Goal: Task Accomplishment & Management: Complete application form

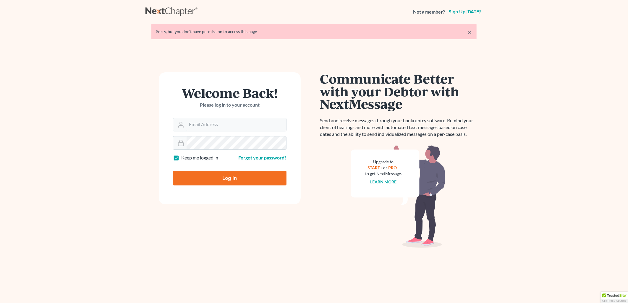
type input "Damon.Bruntz@bruntzlaw.com"
click at [241, 184] on input "Log In" at bounding box center [229, 178] width 113 height 15
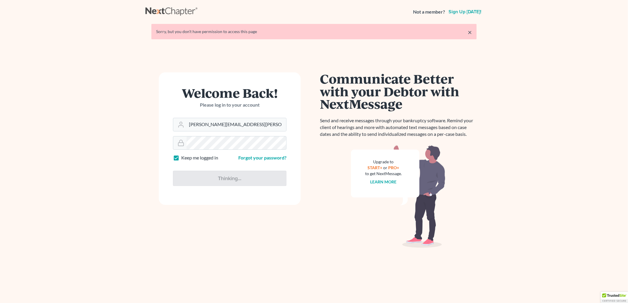
type input "Thinking..."
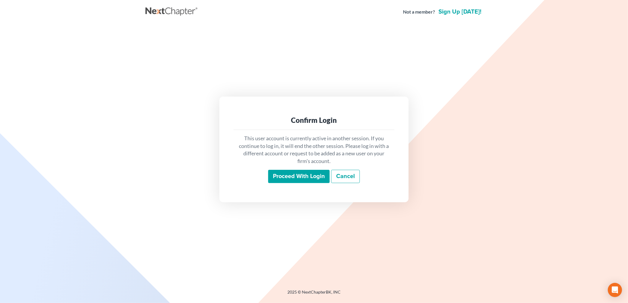
click at [306, 176] on input "Proceed with login" at bounding box center [298, 177] width 61 height 14
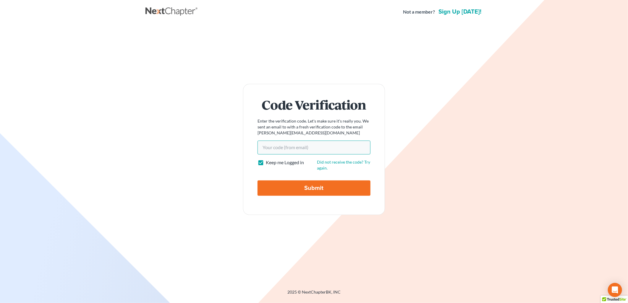
click at [279, 146] on input "Your code(from email)" at bounding box center [313, 148] width 113 height 14
paste input "952382"
type input "952382"
click at [257, 181] on input "Submit" at bounding box center [313, 188] width 113 height 15
type input "Thinking..."
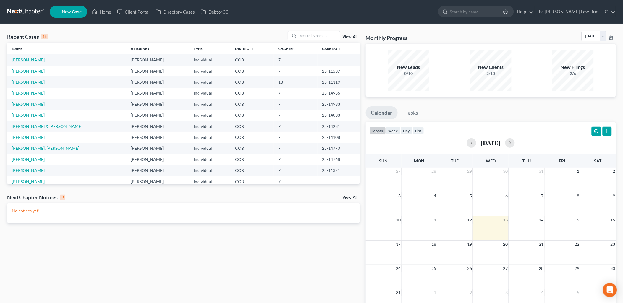
click at [21, 60] on link "[PERSON_NAME]" at bounding box center [28, 59] width 33 height 5
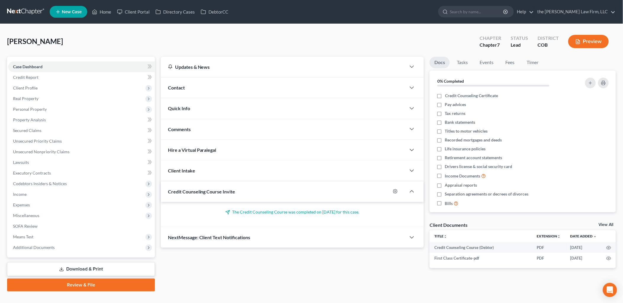
click at [92, 286] on link "Review & File" at bounding box center [81, 285] width 148 height 13
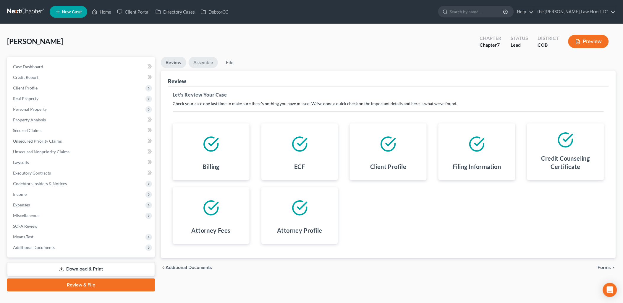
click at [194, 61] on link "Assemble" at bounding box center [203, 63] width 29 height 12
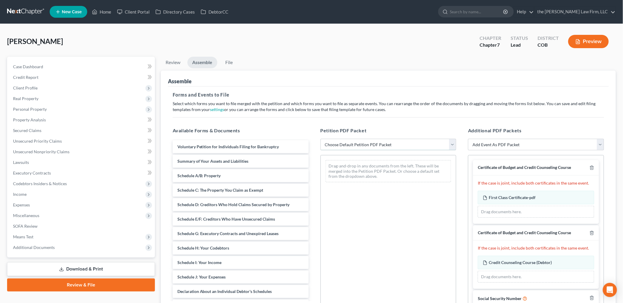
drag, startPoint x: 356, startPoint y: 144, endPoint x: 357, endPoint y: 148, distance: 3.9
click at [356, 144] on select "Choose Default Petition PDF Packet Emergency Filing (Voluntary Petition and Cre…" at bounding box center [388, 145] width 136 height 12
select select "1"
click at [320, 139] on select "Choose Default Petition PDF Packet Emergency Filing (Voluntary Petition and Cre…" at bounding box center [388, 145] width 136 height 12
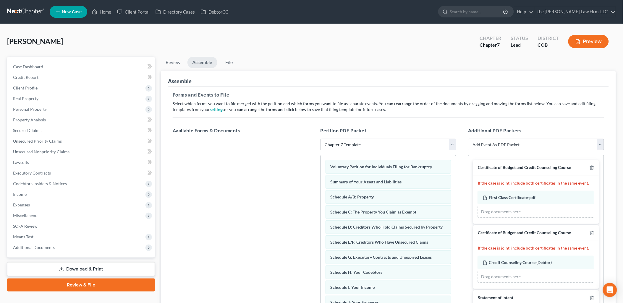
drag, startPoint x: 511, startPoint y: 146, endPoint x: 512, endPoint y: 143, distance: 3.8
click at [511, 146] on select "Add Event As PDF Packet 1009-1.1 Notice of Amendments Amended Voluntary Petitio…" at bounding box center [536, 145] width 136 height 12
drag, startPoint x: 334, startPoint y: 56, endPoint x: 386, endPoint y: 78, distance: 56.3
click at [334, 56] on div "Stice, Joseph Upgraded Chapter Chapter 7 Status Lead District COB Preview" at bounding box center [311, 44] width 608 height 26
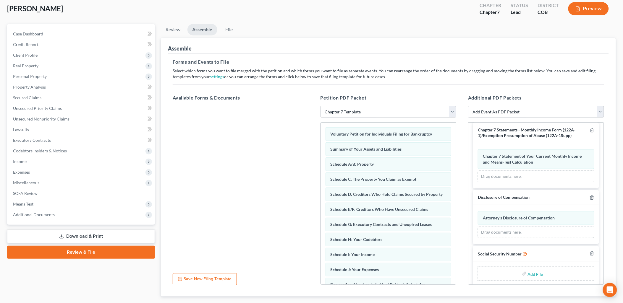
scroll to position [203, 0]
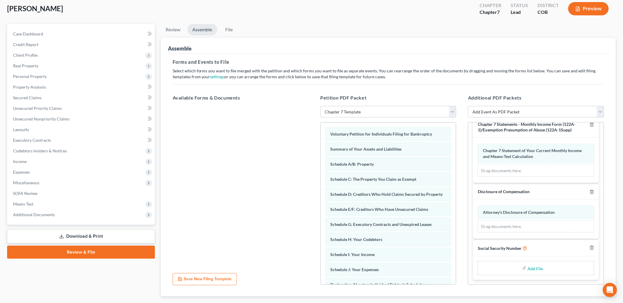
type input "C:\fakepath\Statement Regarding Social Security Number.pdf"
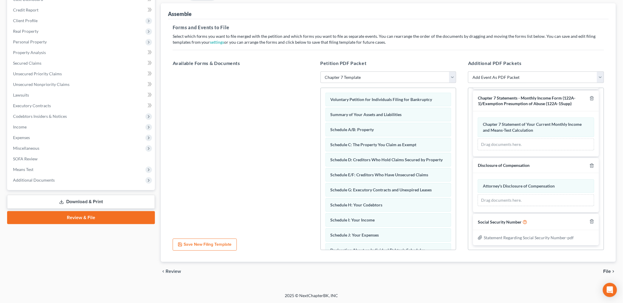
click at [605, 269] on span "File" at bounding box center [607, 271] width 8 height 5
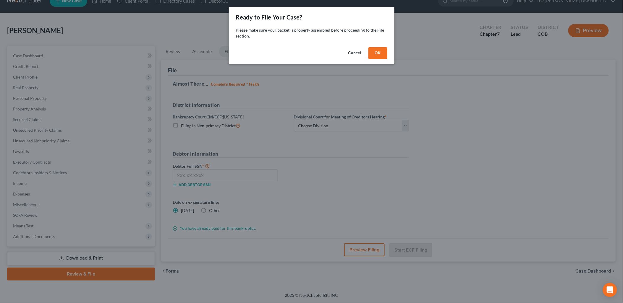
scroll to position [11, 0]
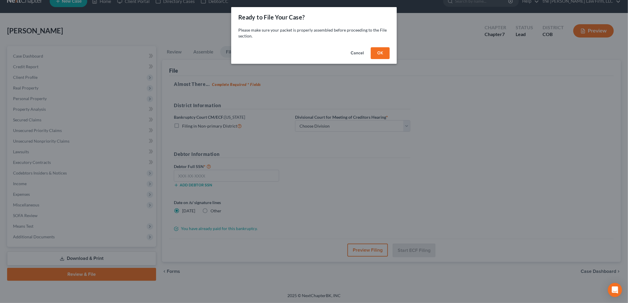
click at [387, 51] on button "OK" at bounding box center [380, 53] width 19 height 12
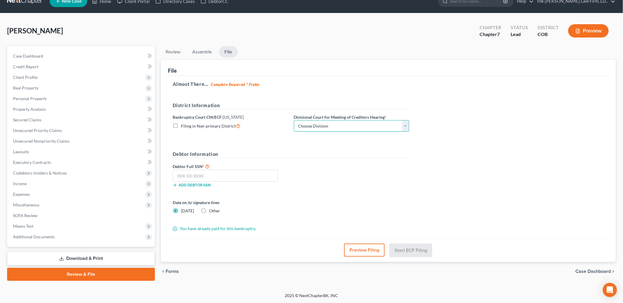
click at [324, 126] on select "Choose Division Denver" at bounding box center [351, 126] width 115 height 12
select select "0"
click at [294, 120] on select "Choose Division Denver" at bounding box center [351, 126] width 115 height 12
click at [353, 128] on select "Choose Division Denver" at bounding box center [351, 126] width 115 height 12
click at [294, 120] on select "Choose Division Denver" at bounding box center [351, 126] width 115 height 12
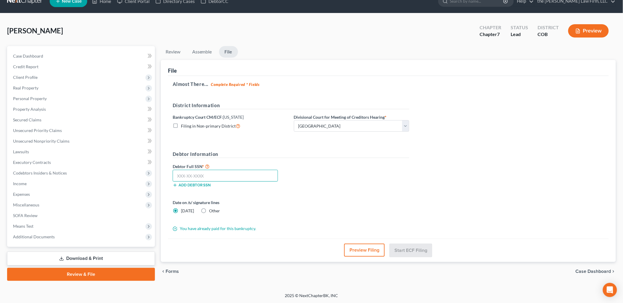
click at [223, 177] on input "text" at bounding box center [225, 176] width 105 height 12
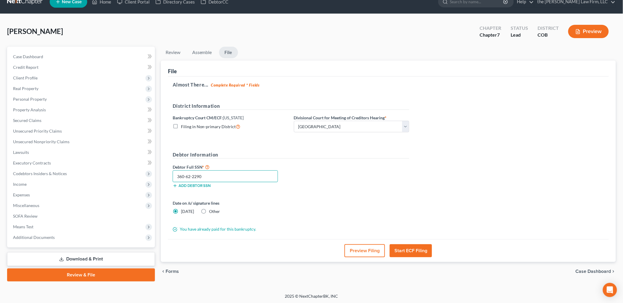
type input "360-62-2290"
click at [426, 252] on button "Start ECF Filing" at bounding box center [411, 250] width 42 height 13
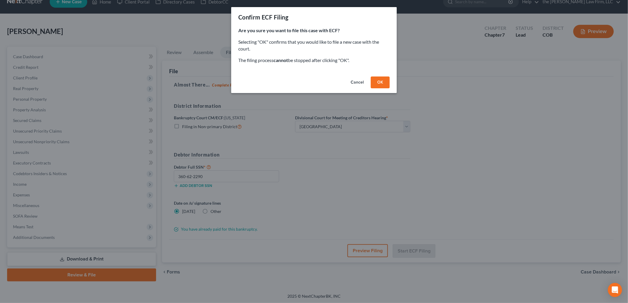
click at [378, 78] on button "OK" at bounding box center [380, 83] width 19 height 12
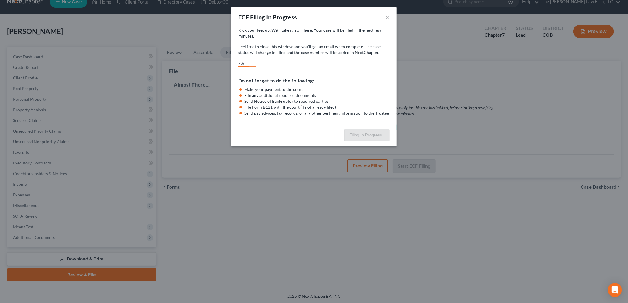
select select "0"
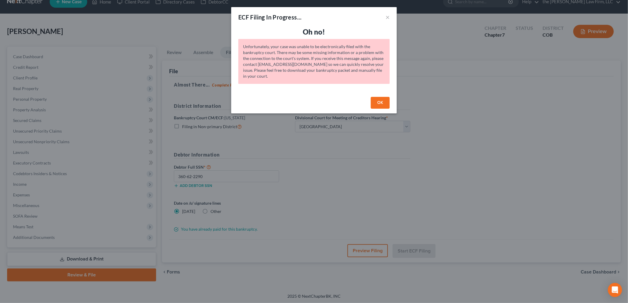
click at [376, 102] on button "OK" at bounding box center [380, 103] width 19 height 12
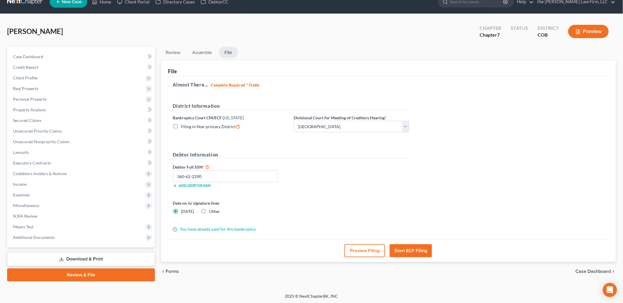
click at [421, 253] on button "Start ECF Filing" at bounding box center [411, 250] width 42 height 13
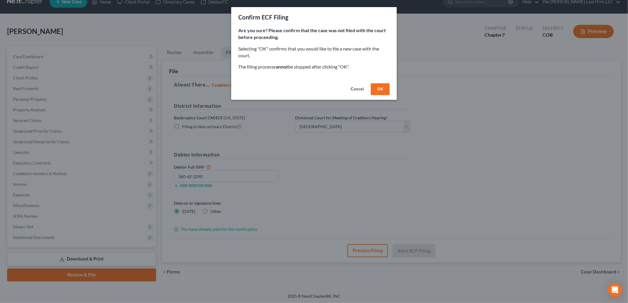
click at [376, 89] on button "OK" at bounding box center [380, 89] width 19 height 12
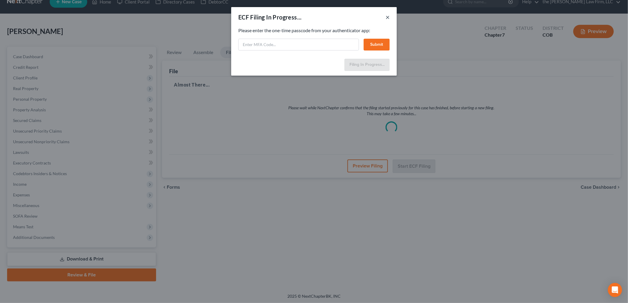
click at [389, 17] on button "×" at bounding box center [387, 17] width 4 height 7
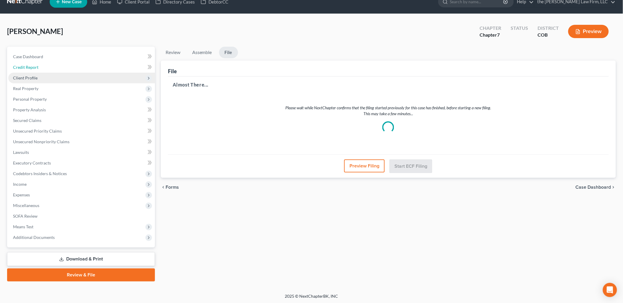
drag, startPoint x: 34, startPoint y: 67, endPoint x: 36, endPoint y: 76, distance: 9.0
click at [34, 67] on span "Credit Report" at bounding box center [25, 67] width 25 height 5
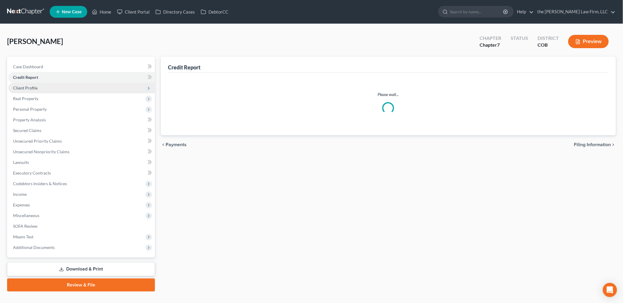
click at [36, 79] on span "Credit Report" at bounding box center [25, 77] width 25 height 5
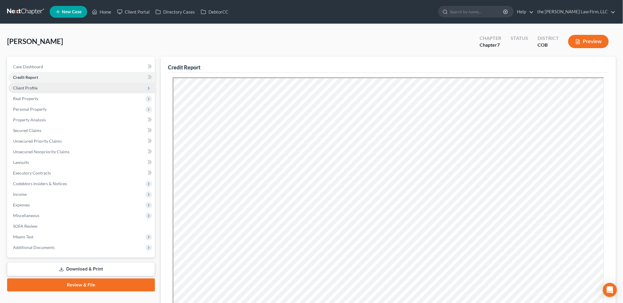
click at [33, 84] on span "Client Profile" at bounding box center [81, 88] width 147 height 11
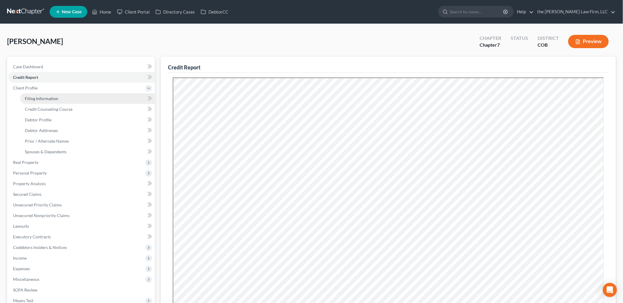
click at [37, 100] on span "Filing Information" at bounding box center [41, 98] width 33 height 5
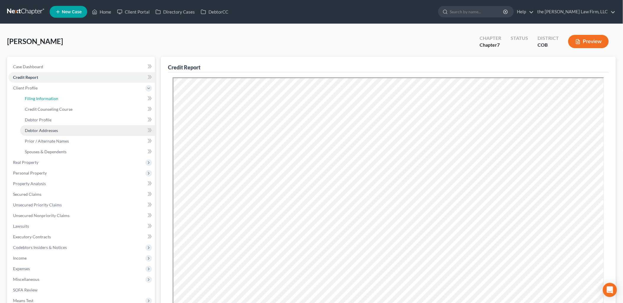
select select "1"
select select "0"
select select "5"
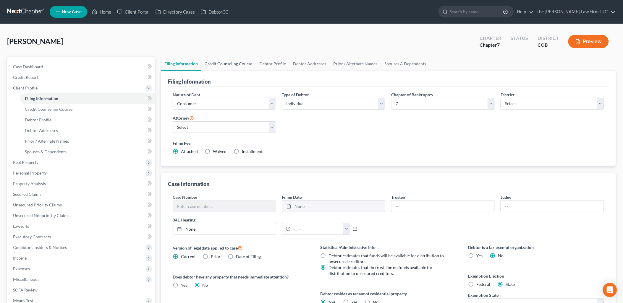
click at [223, 61] on link "Credit Counseling Course" at bounding box center [228, 64] width 55 height 14
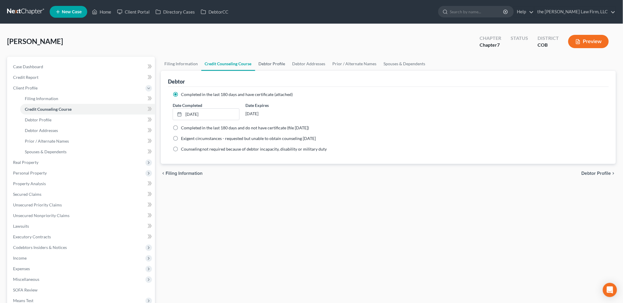
click at [277, 64] on link "Debtor Profile" at bounding box center [272, 64] width 34 height 14
select select "1"
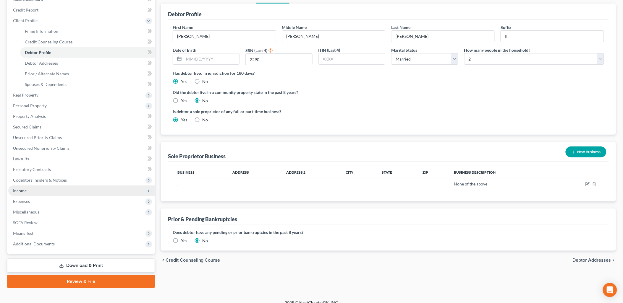
scroll to position [74, 0]
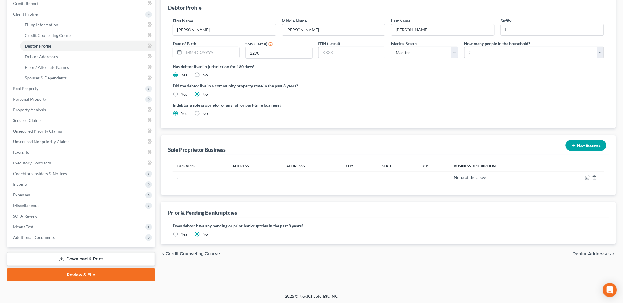
click at [85, 271] on link "Review & File" at bounding box center [81, 275] width 148 height 13
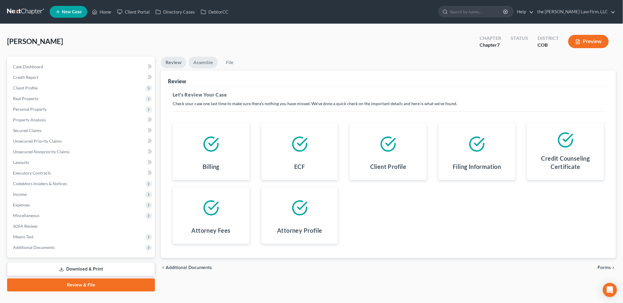
click at [208, 63] on link "Assemble" at bounding box center [203, 63] width 29 height 12
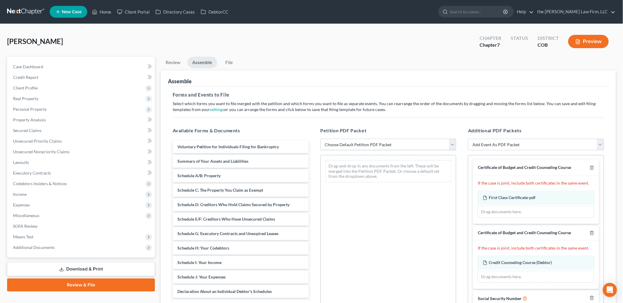
click at [362, 144] on select "Choose Default Petition PDF Packet Emergency Filing (Voluntary Petition and Cre…" at bounding box center [388, 145] width 136 height 12
select select "1"
click at [320, 139] on select "Choose Default Petition PDF Packet Emergency Filing (Voluntary Petition and Cre…" at bounding box center [388, 145] width 136 height 12
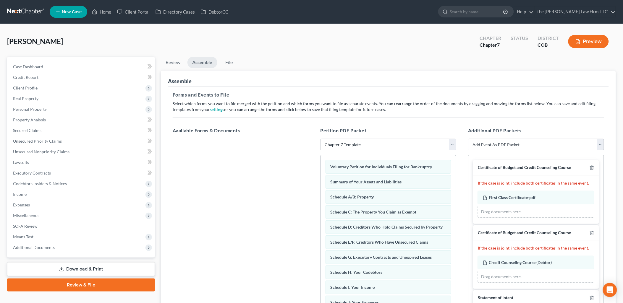
click at [491, 139] on select "Add Event As PDF Packet 1009-1.1 Notice of Amendments Amended Voluntary Petitio…" at bounding box center [536, 145] width 136 height 12
click at [326, 35] on div "Stice, Joseph Upgraded Chapter Chapter 7 Status District COB Preview" at bounding box center [311, 44] width 608 height 26
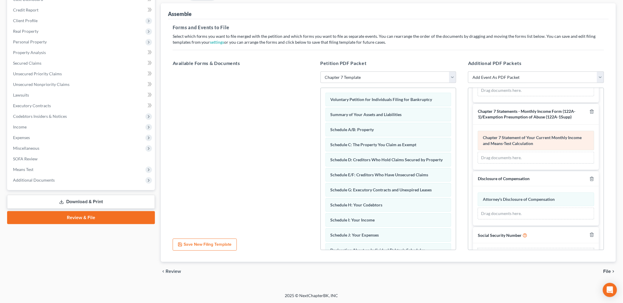
scroll to position [203, 0]
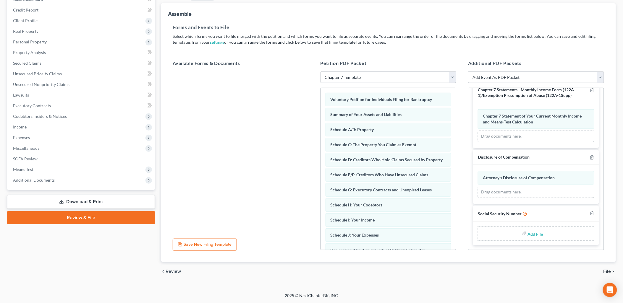
type input "C:\fakepath\Statement Regarding Social Security Number.pdf"
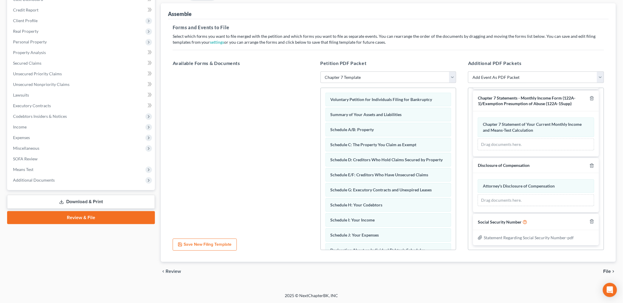
click at [605, 271] on span "File" at bounding box center [607, 271] width 8 height 5
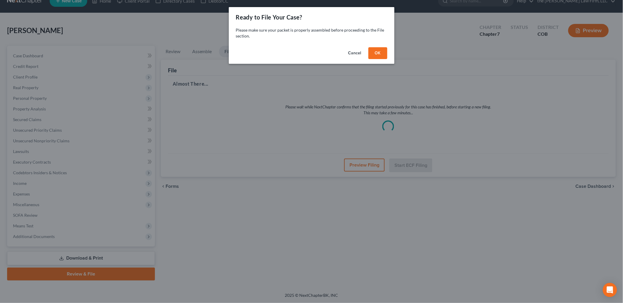
scroll to position [10, 0]
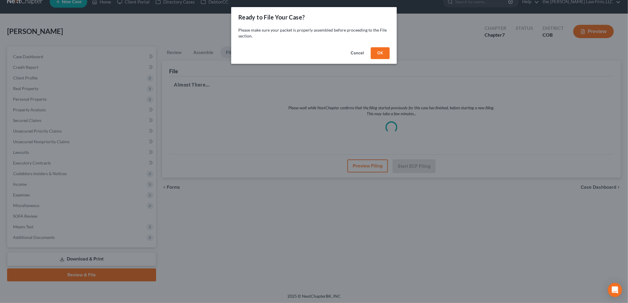
click at [377, 51] on button "OK" at bounding box center [380, 53] width 19 height 12
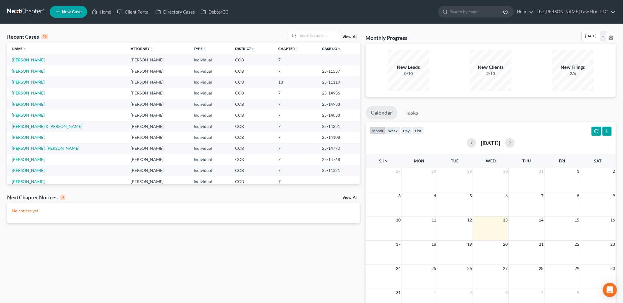
click at [17, 58] on link "Stice, Joseph" at bounding box center [28, 59] width 33 height 5
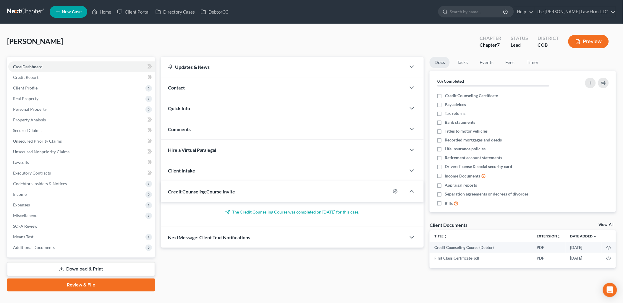
click at [67, 284] on link "Review & File" at bounding box center [81, 285] width 148 height 13
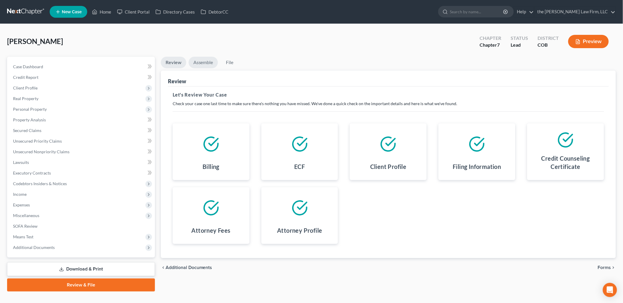
click at [208, 61] on link "Assemble" at bounding box center [203, 63] width 29 height 12
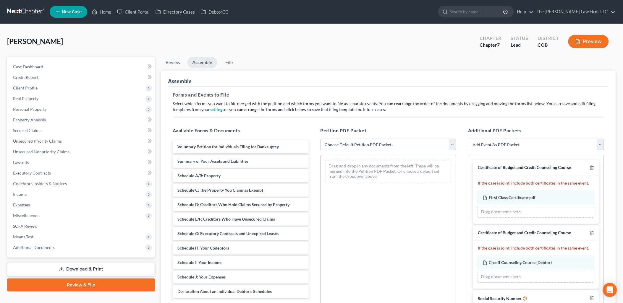
click at [412, 149] on select "Choose Default Petition PDF Packet Emergency Filing (Voluntary Petition and Cre…" at bounding box center [388, 145] width 136 height 12
select select "1"
click at [320, 139] on select "Choose Default Petition PDF Packet Emergency Filing (Voluntary Petition and Cre…" at bounding box center [388, 145] width 136 height 12
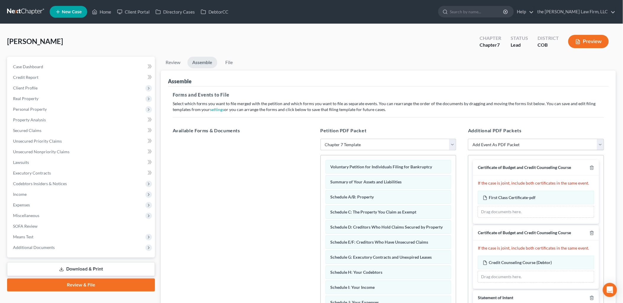
drag, startPoint x: 486, startPoint y: 146, endPoint x: 504, endPoint y: 148, distance: 17.9
click at [486, 146] on select "Add Event As PDF Packet 1009-1.1 Notice of Amendments Amended Voluntary Petitio…" at bounding box center [536, 145] width 136 height 12
click at [335, 67] on ul "Review Assemble File" at bounding box center [388, 64] width 455 height 14
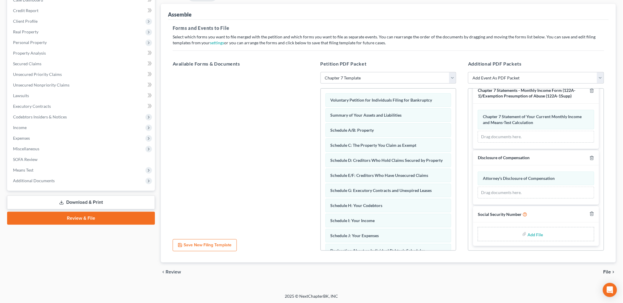
scroll to position [67, 0]
type input "C:\fakepath\Statement Regarding Social Security Number.pdf"
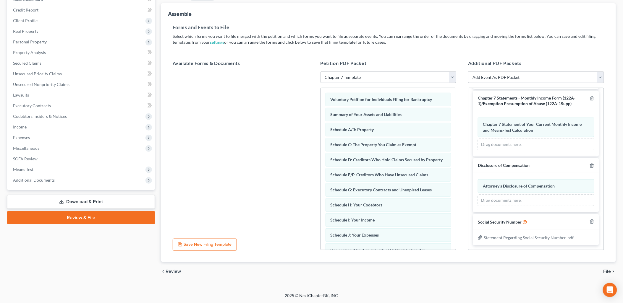
scroll to position [195, 0]
click at [610, 271] on span "File" at bounding box center [607, 271] width 8 height 5
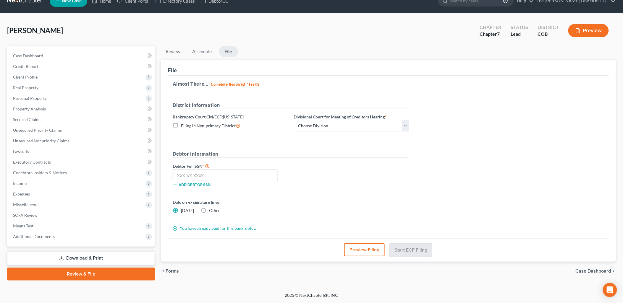
scroll to position [11, 0]
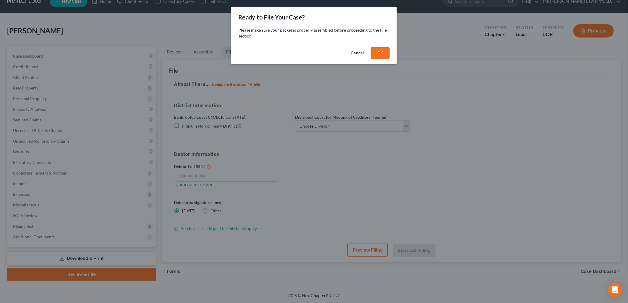
click at [378, 51] on button "OK" at bounding box center [380, 53] width 19 height 12
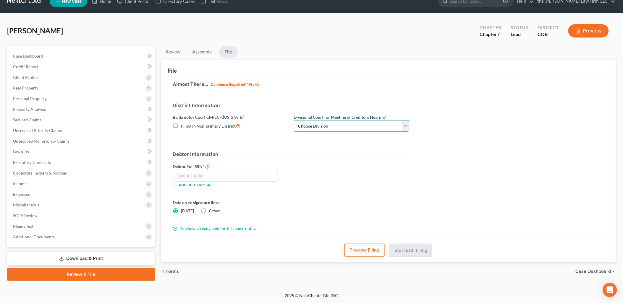
click at [309, 128] on select "Choose Division Denver" at bounding box center [351, 126] width 115 height 12
select select "0"
click at [294, 120] on select "Choose Division Denver" at bounding box center [351, 126] width 115 height 12
click at [245, 175] on input "text" at bounding box center [225, 176] width 105 height 12
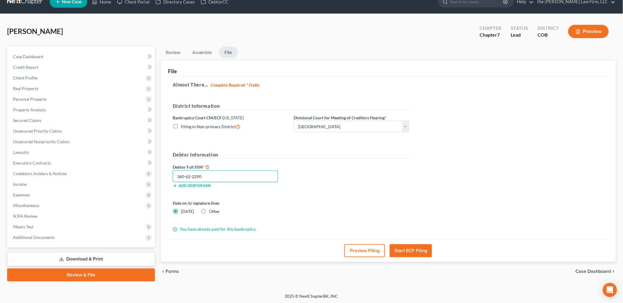
type input "360-62-2290"
click at [405, 253] on button "Start ECF Filing" at bounding box center [411, 250] width 42 height 13
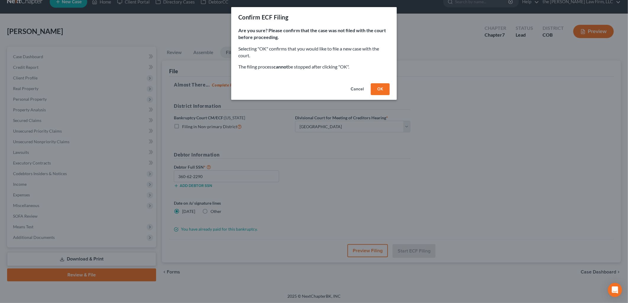
click at [382, 89] on button "OK" at bounding box center [380, 89] width 19 height 12
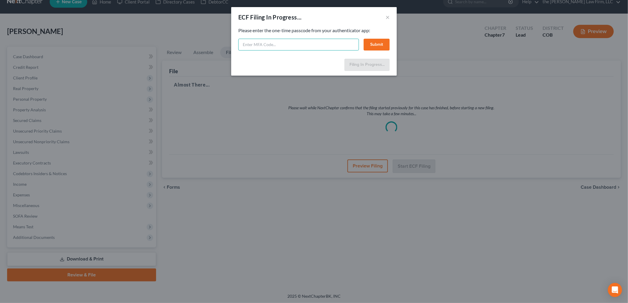
click at [282, 45] on input "text" at bounding box center [298, 45] width 121 height 12
type input "951583"
click at [382, 46] on button "Submit" at bounding box center [376, 45] width 26 height 12
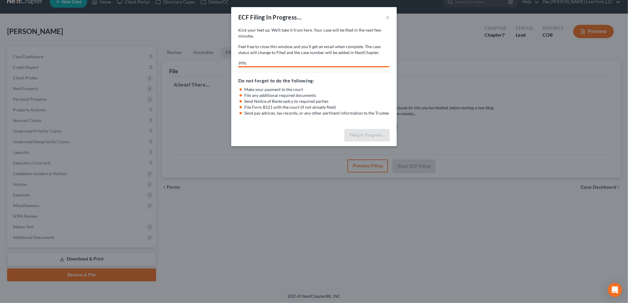
select select "0"
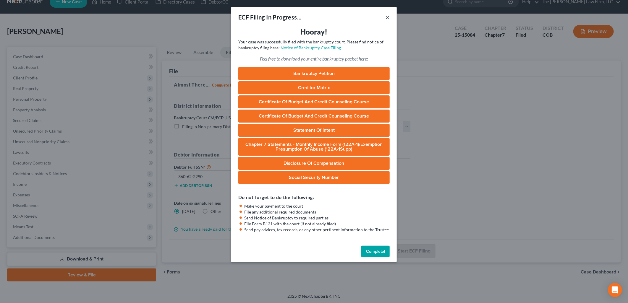
click at [387, 16] on button "×" at bounding box center [387, 17] width 4 height 7
